Goal: Information Seeking & Learning: Learn about a topic

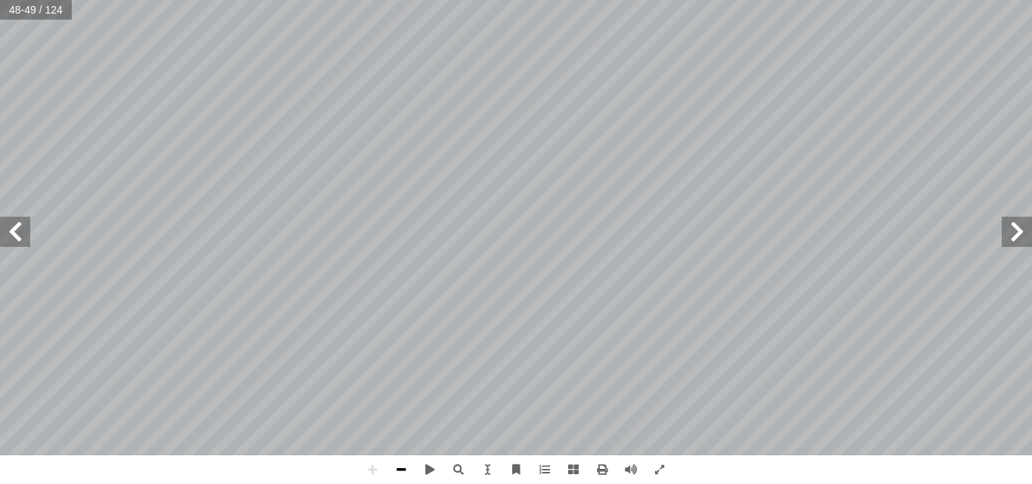
click at [396, 477] on span at bounding box center [401, 469] width 29 height 29
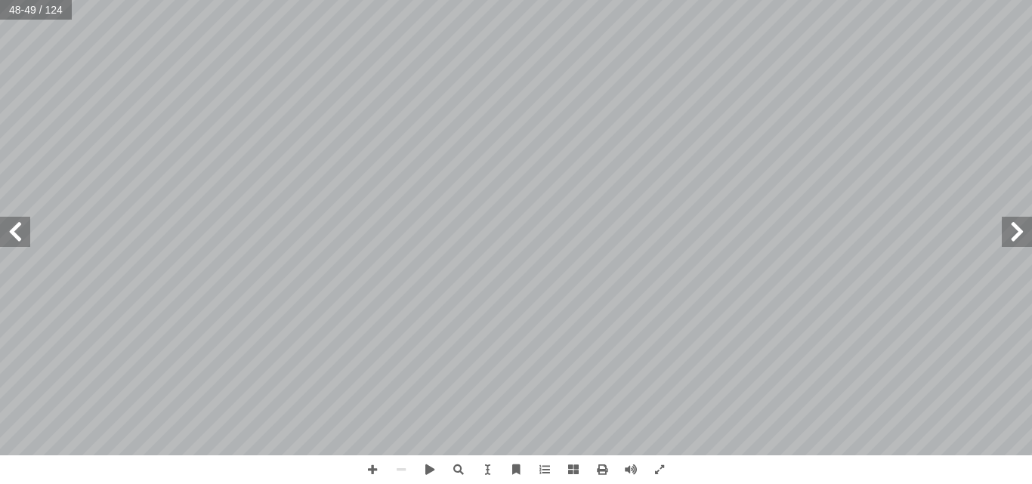
click at [20, 232] on span at bounding box center [15, 232] width 30 height 30
click at [367, 476] on span at bounding box center [372, 469] width 29 height 29
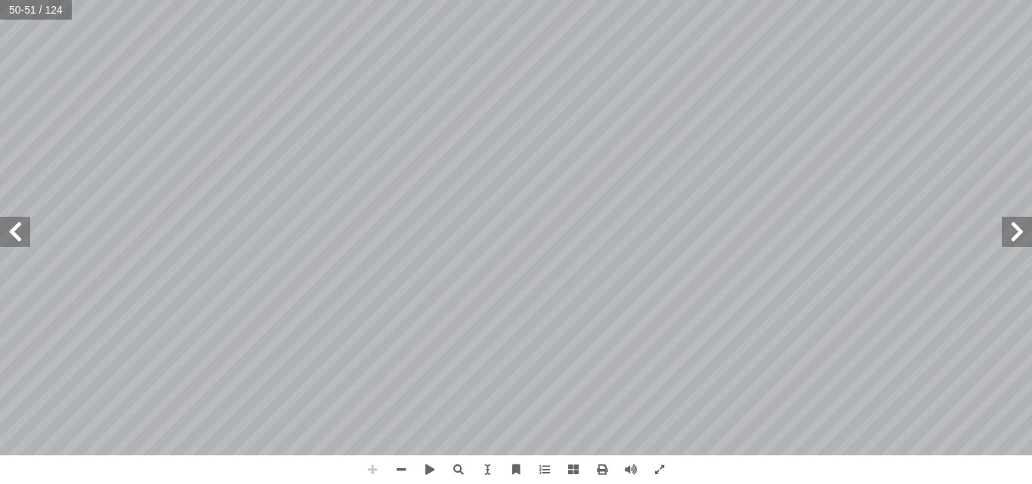
click at [367, 476] on span at bounding box center [372, 469] width 29 height 29
click at [369, 468] on span at bounding box center [372, 469] width 29 height 29
click at [473, 0] on html "الصفحة الرئيسية الصف الأول الصف الثاني الصف الثالث الصف الرابع الصف الخامس الصف…" at bounding box center [516, 68] width 1032 height 137
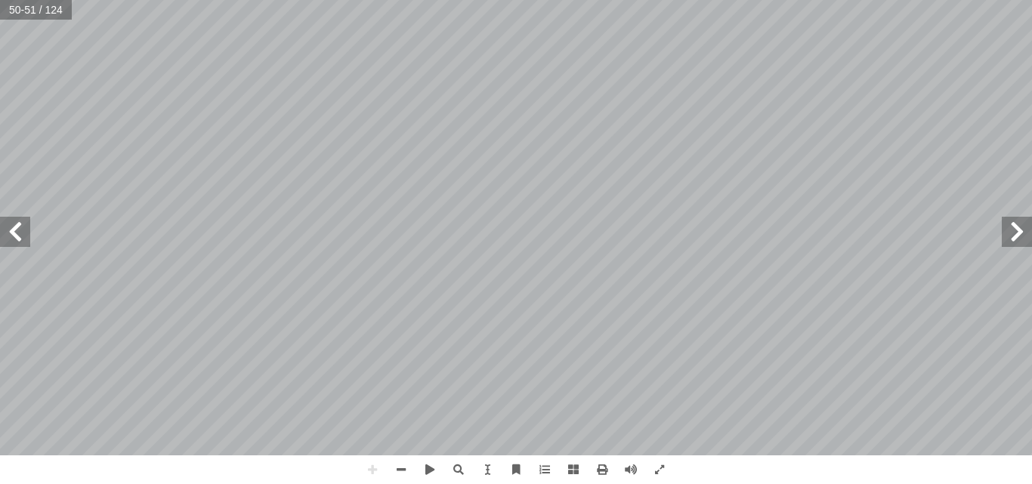
click at [26, 239] on span at bounding box center [15, 232] width 30 height 30
click at [1016, 235] on span at bounding box center [1016, 232] width 30 height 30
click at [375, 467] on span at bounding box center [372, 469] width 29 height 29
click at [369, 468] on span at bounding box center [372, 469] width 29 height 29
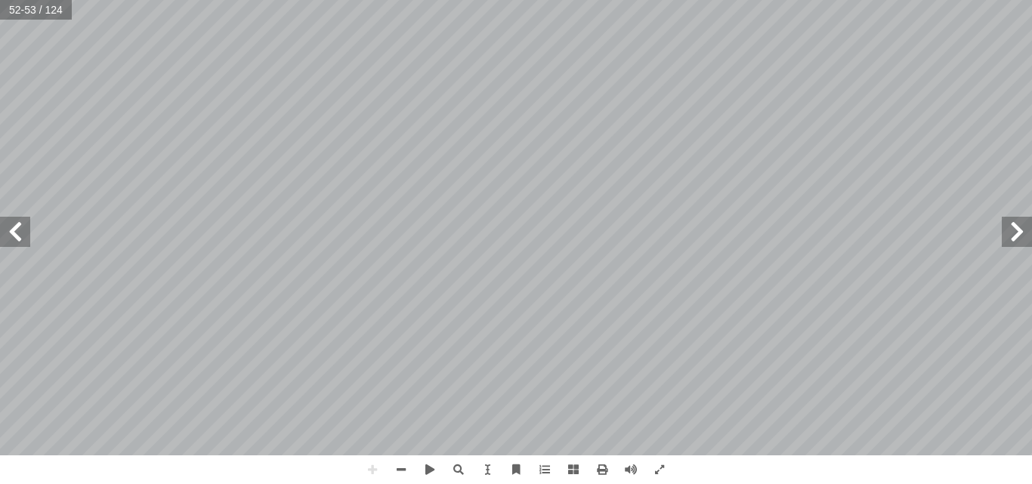
click at [14, 231] on span at bounding box center [15, 232] width 30 height 30
